Goal: Find contact information

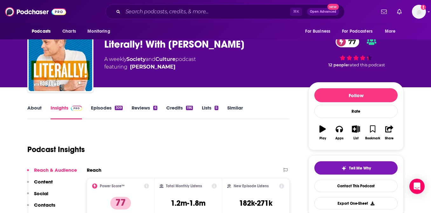
scroll to position [16, 0]
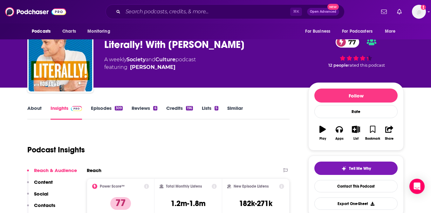
click at [102, 110] on link "Episodes 309" at bounding box center [107, 112] width 32 height 15
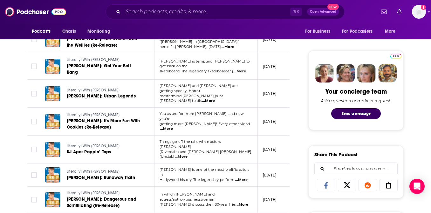
scroll to position [285, 0]
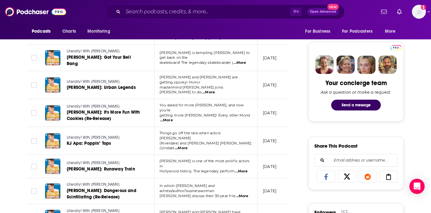
click at [242, 194] on span "...More" at bounding box center [241, 196] width 13 height 5
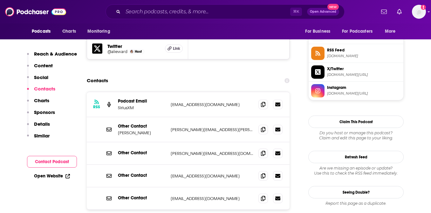
scroll to position [584, 0]
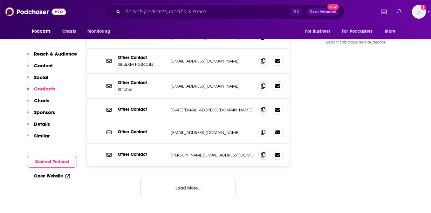
scroll to position [736, 0]
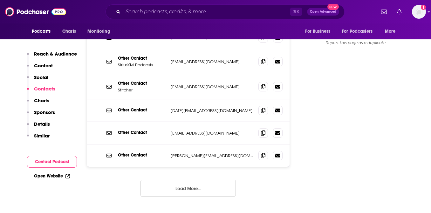
drag, startPoint x: 178, startPoint y: 169, endPoint x: 166, endPoint y: 168, distance: 11.8
click at [178, 180] on button "Load More..." at bounding box center [187, 188] width 95 height 17
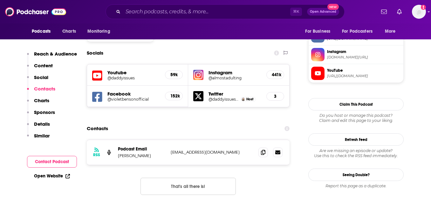
scroll to position [549, 0]
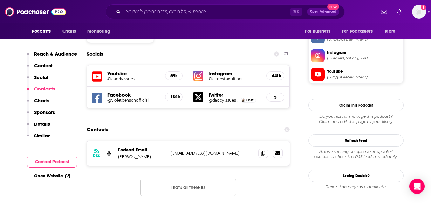
click at [364, 57] on span "Instagram [DOMAIN_NAME][URL]" at bounding box center [362, 55] width 76 height 13
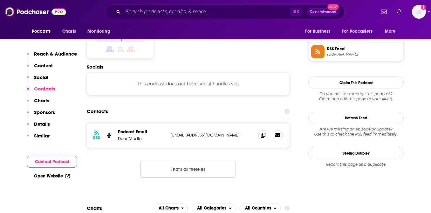
scroll to position [518, 0]
